Goal: Information Seeking & Learning: Learn about a topic

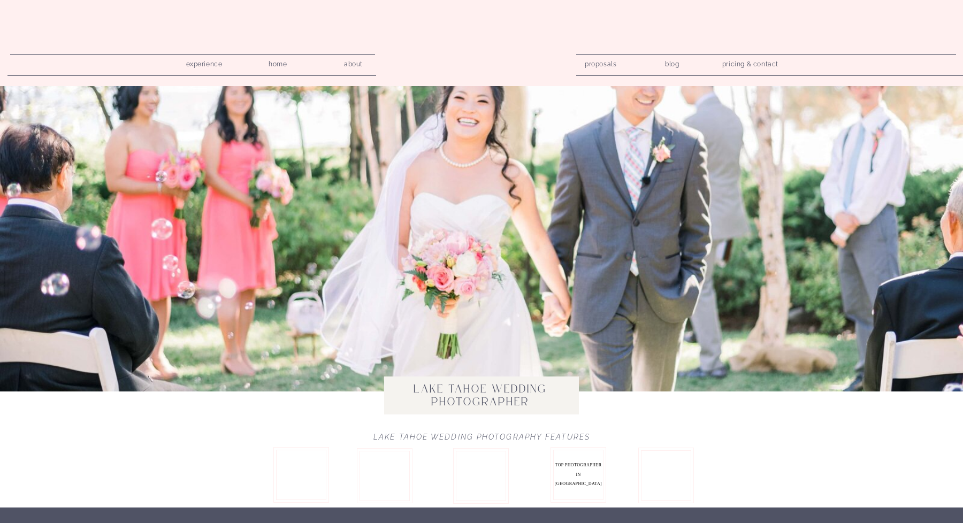
click at [679, 62] on nav "blog" at bounding box center [672, 62] width 30 height 10
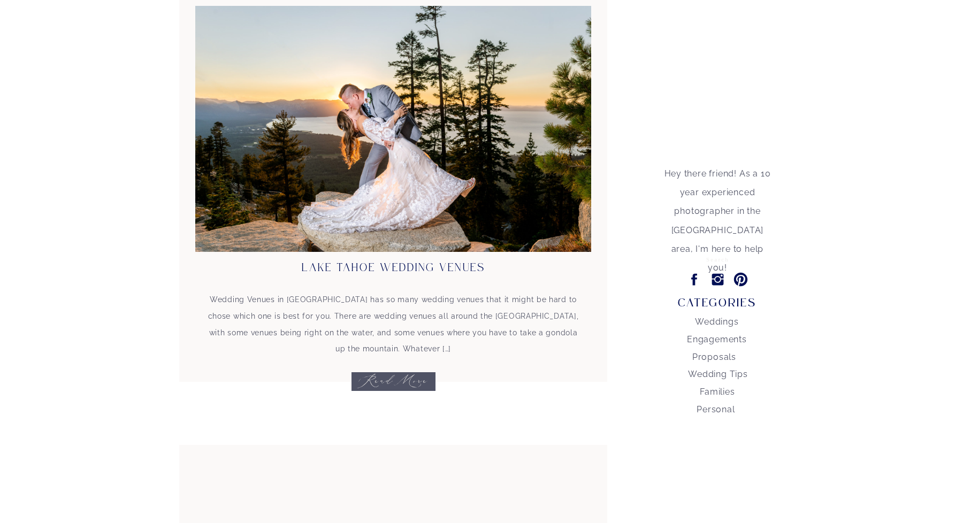
scroll to position [162, 0]
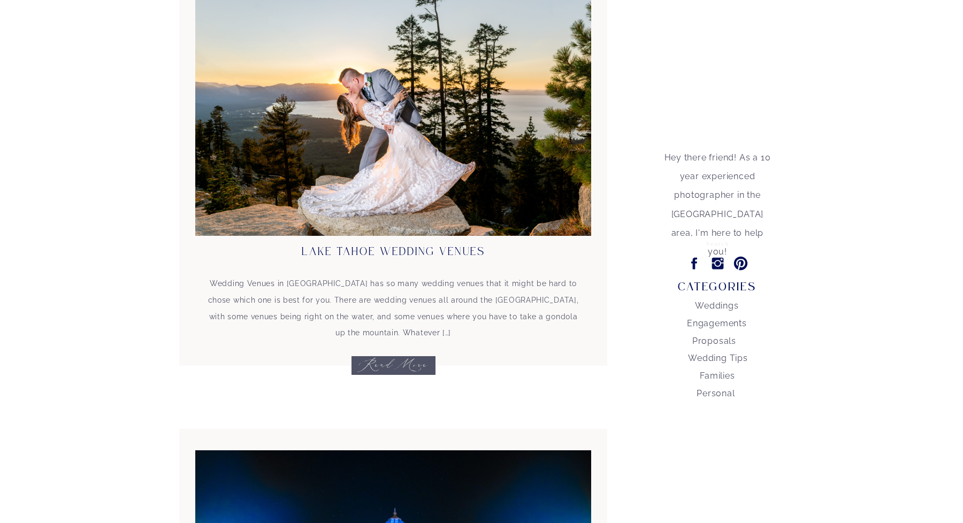
click at [410, 373] on div "Wedding Venues in Lake Tahoe Lake Tahoe has so many wedding venues that it migh…" at bounding box center [393, 326] width 380 height 102
click at [404, 364] on div "Wedding Venues in Lake Tahoe Lake Tahoe has so many wedding venues that it migh…" at bounding box center [393, 326] width 380 height 102
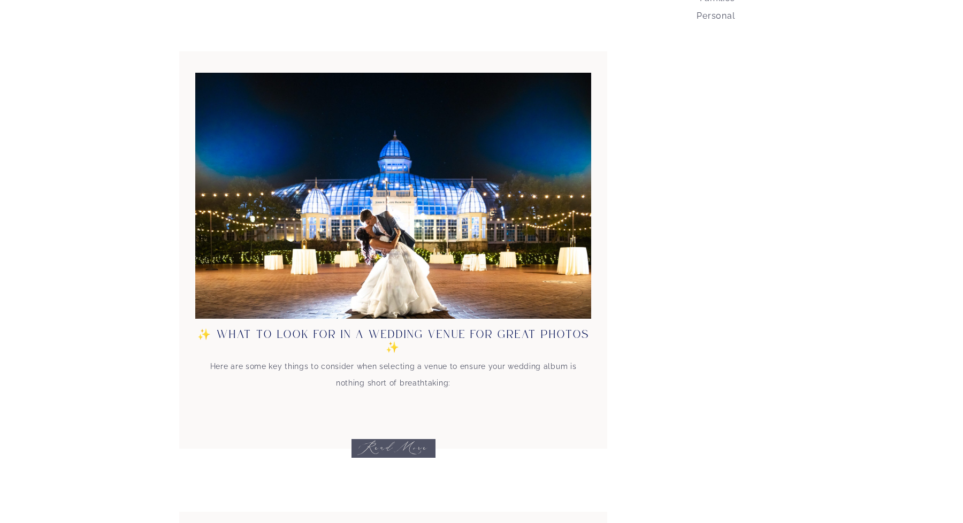
scroll to position [541, 0]
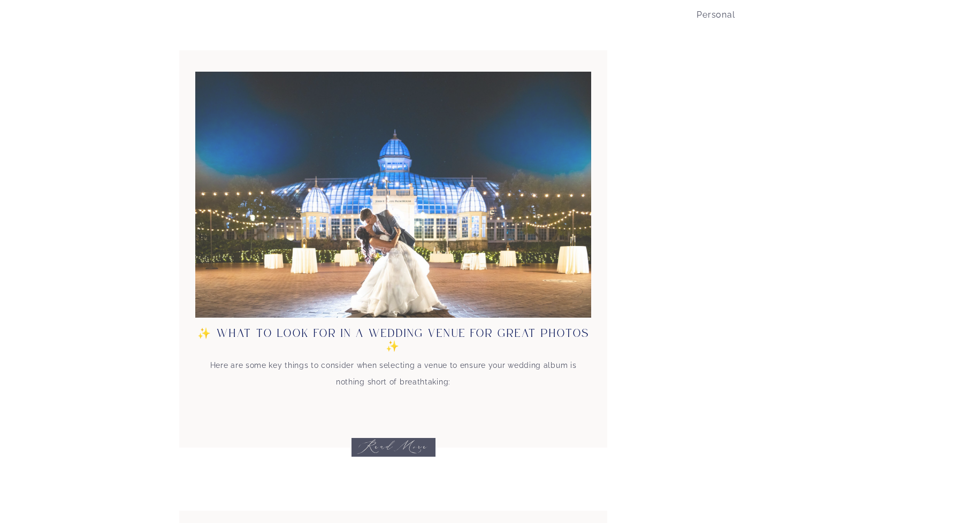
click at [399, 226] on div at bounding box center [393, 195] width 396 height 246
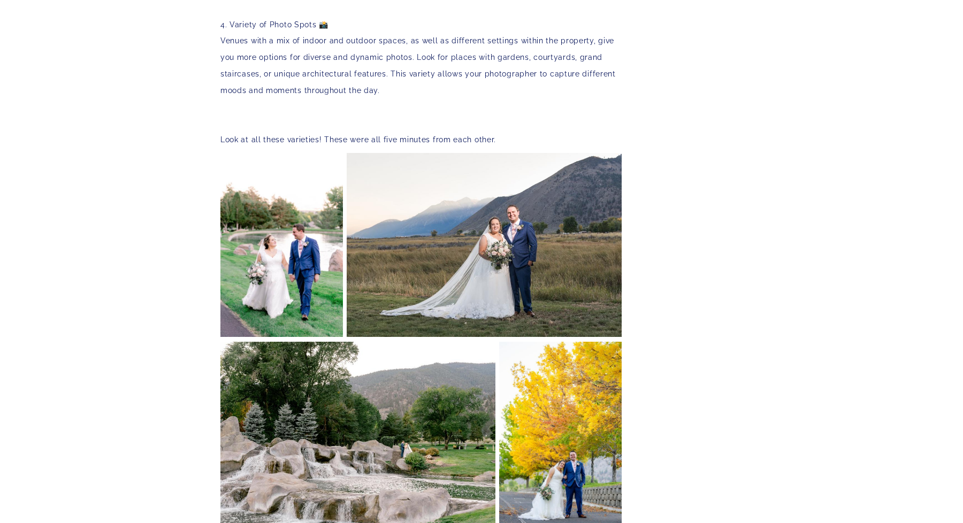
scroll to position [1360, 0]
